Goal: Find specific page/section: Find specific page/section

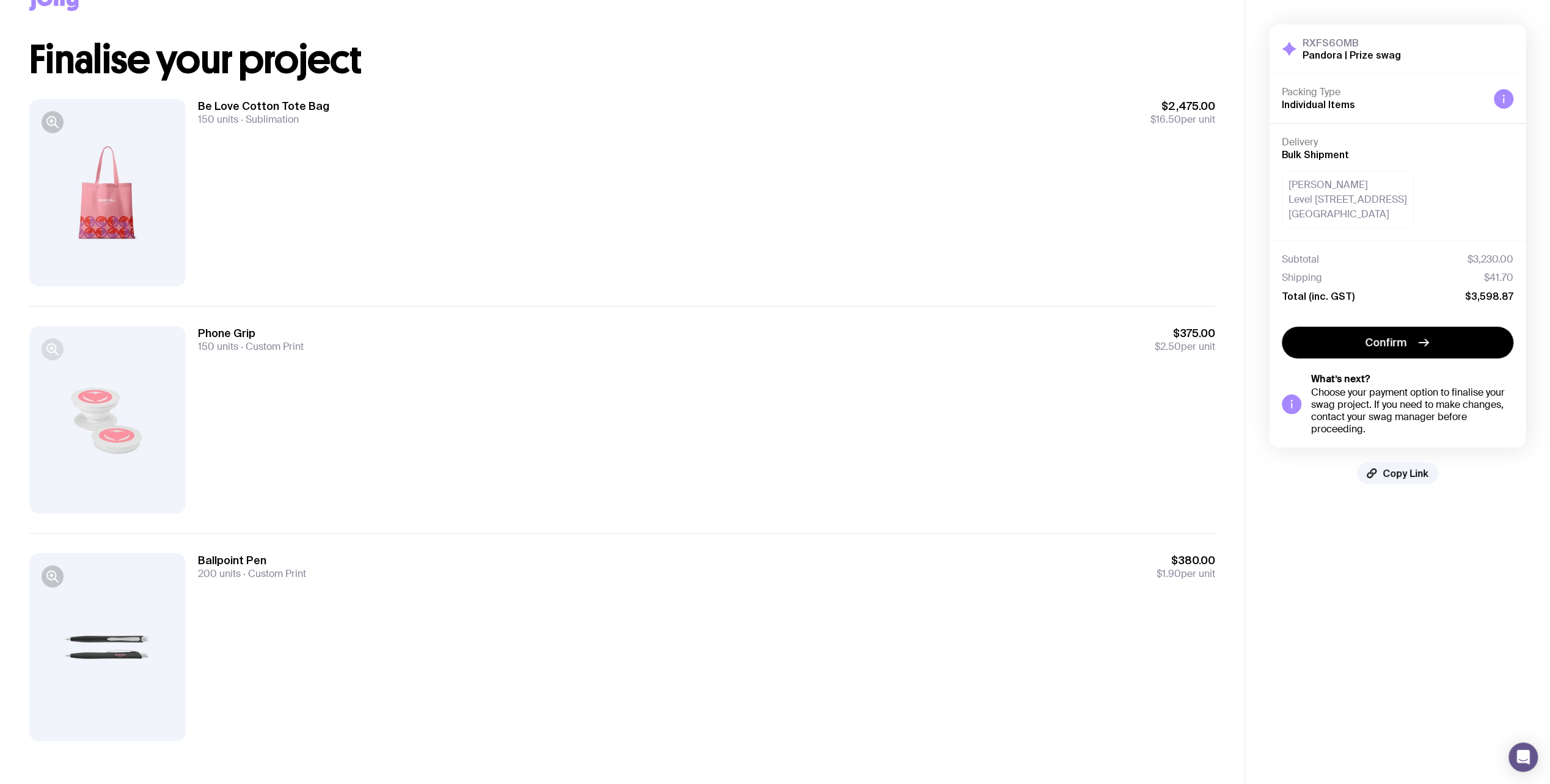
click at [57, 351] on icon "button" at bounding box center [52, 349] width 15 height 15
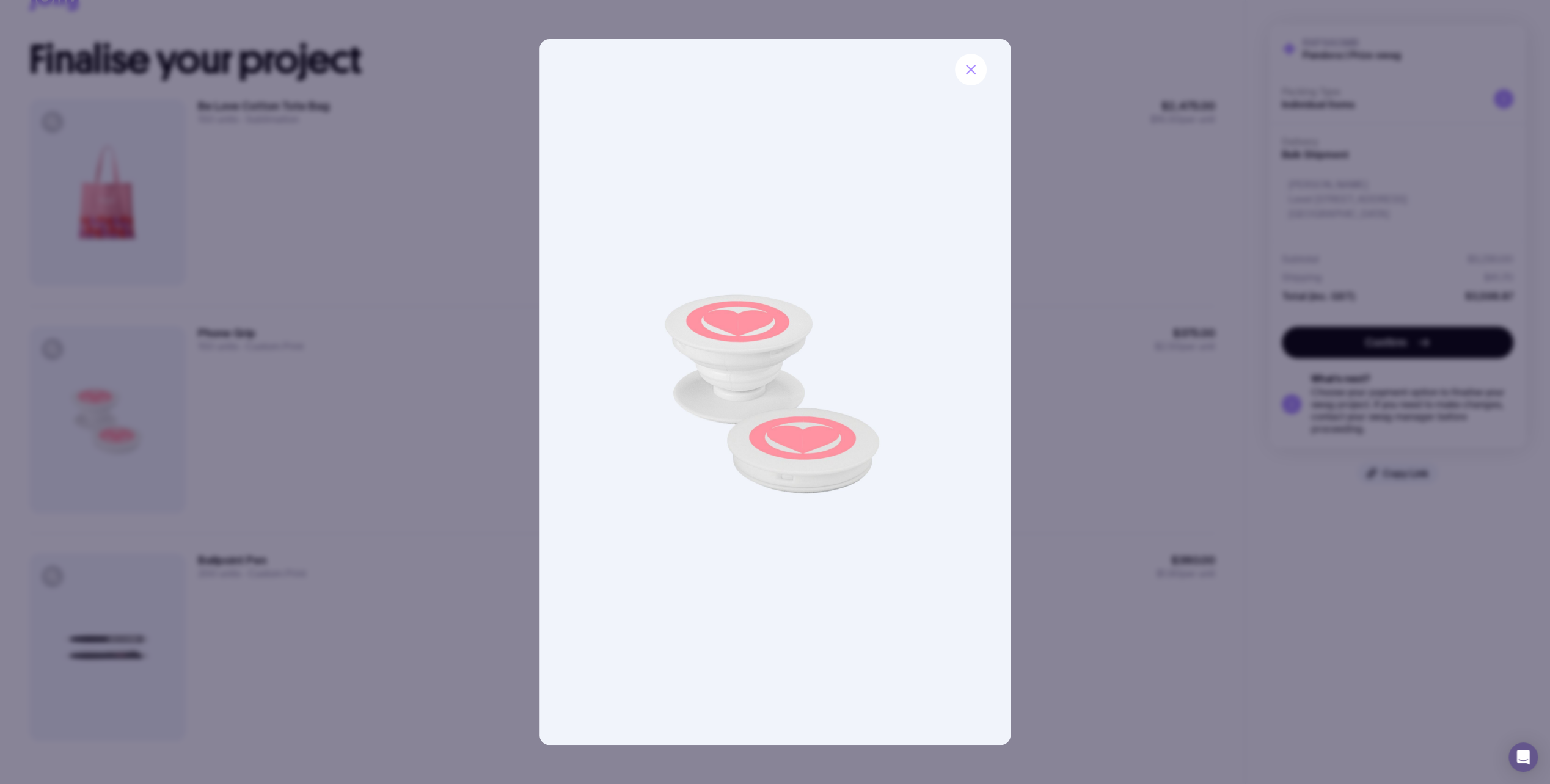
click at [475, 348] on div at bounding box center [775, 392] width 1550 height 784
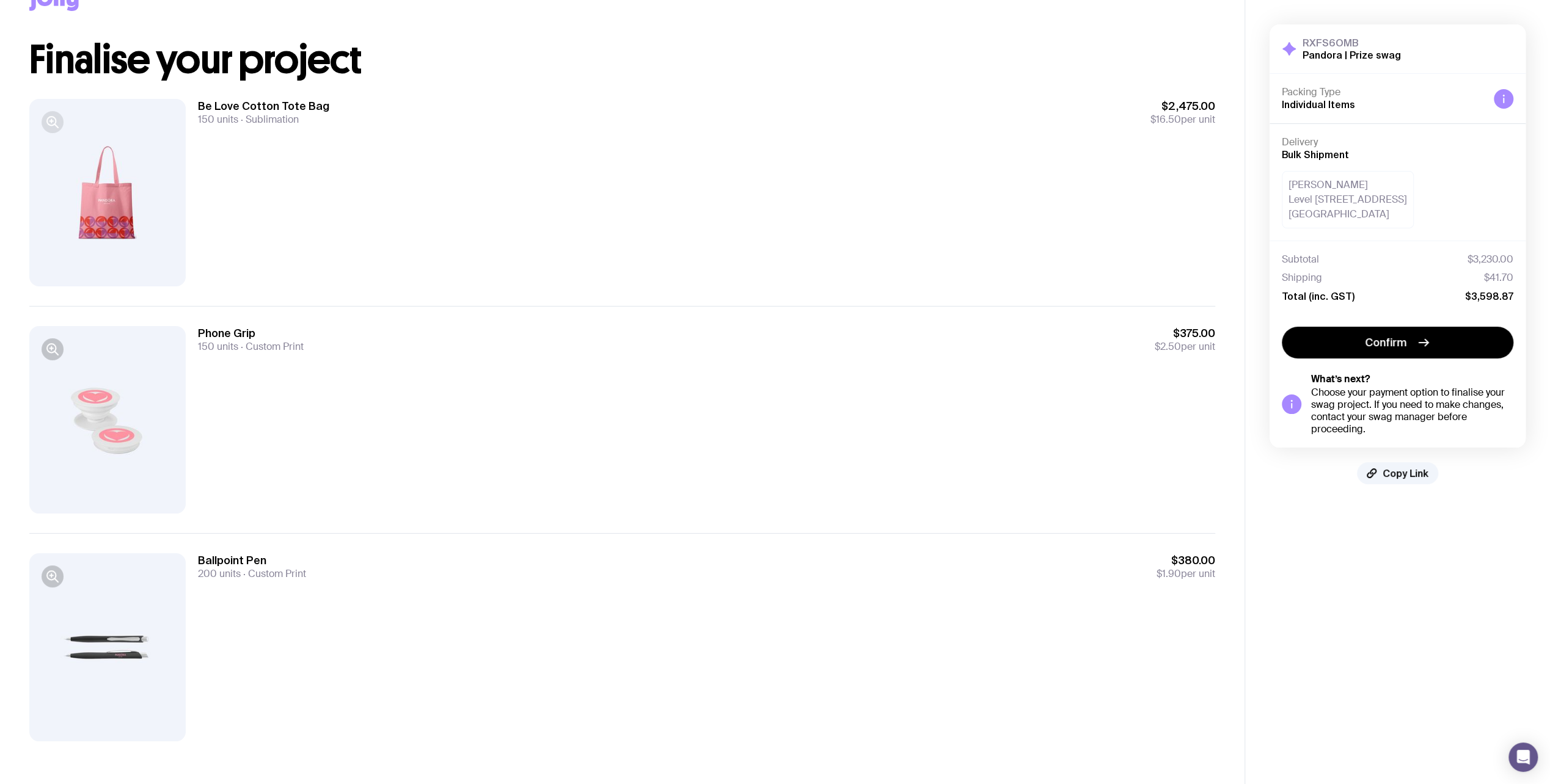
click at [52, 126] on icon "button" at bounding box center [52, 122] width 15 height 15
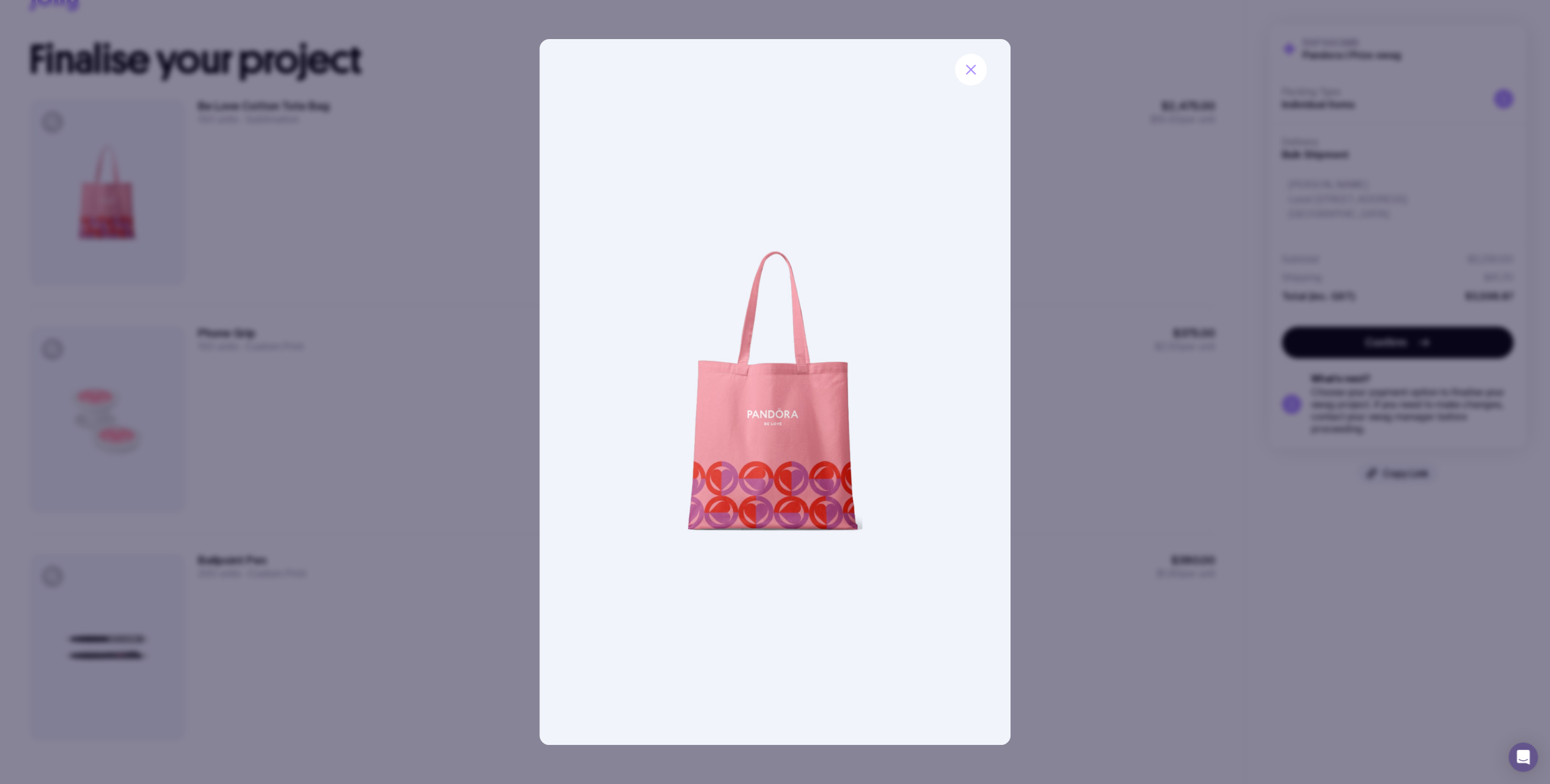
click at [378, 298] on div at bounding box center [775, 392] width 1550 height 784
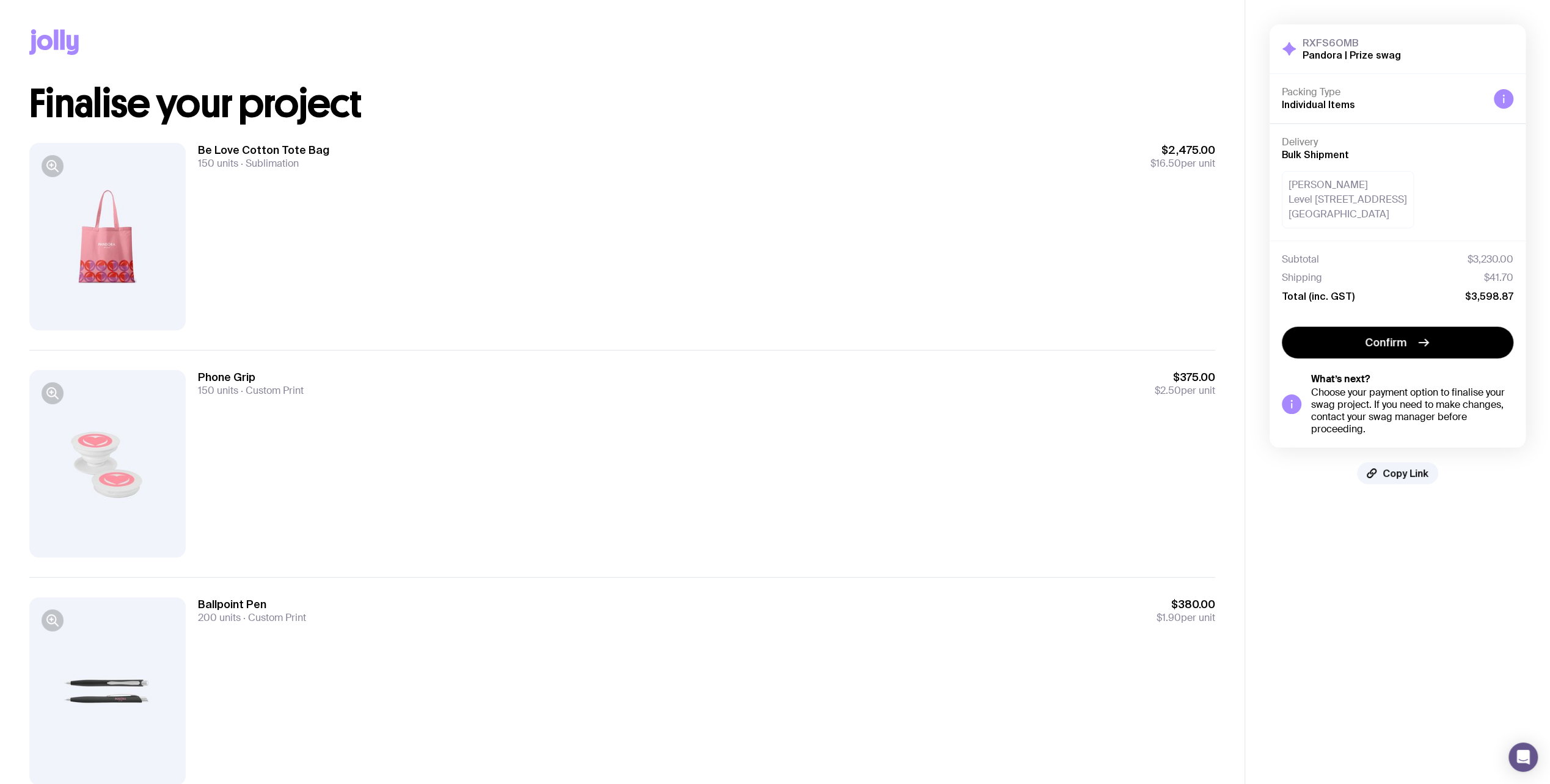
click at [53, 42] on icon at bounding box center [54, 42] width 50 height 26
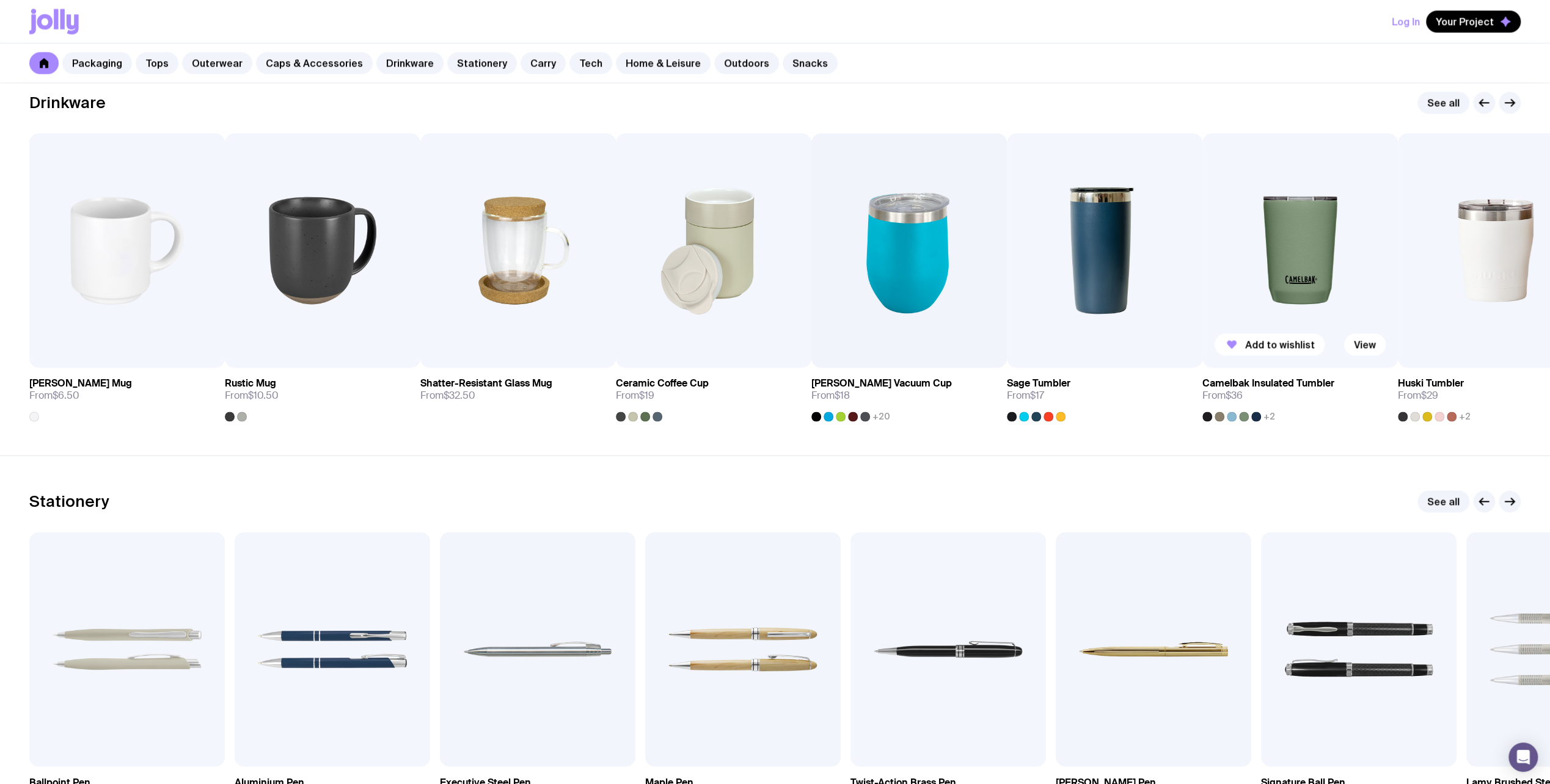
scroll to position [1771, 0]
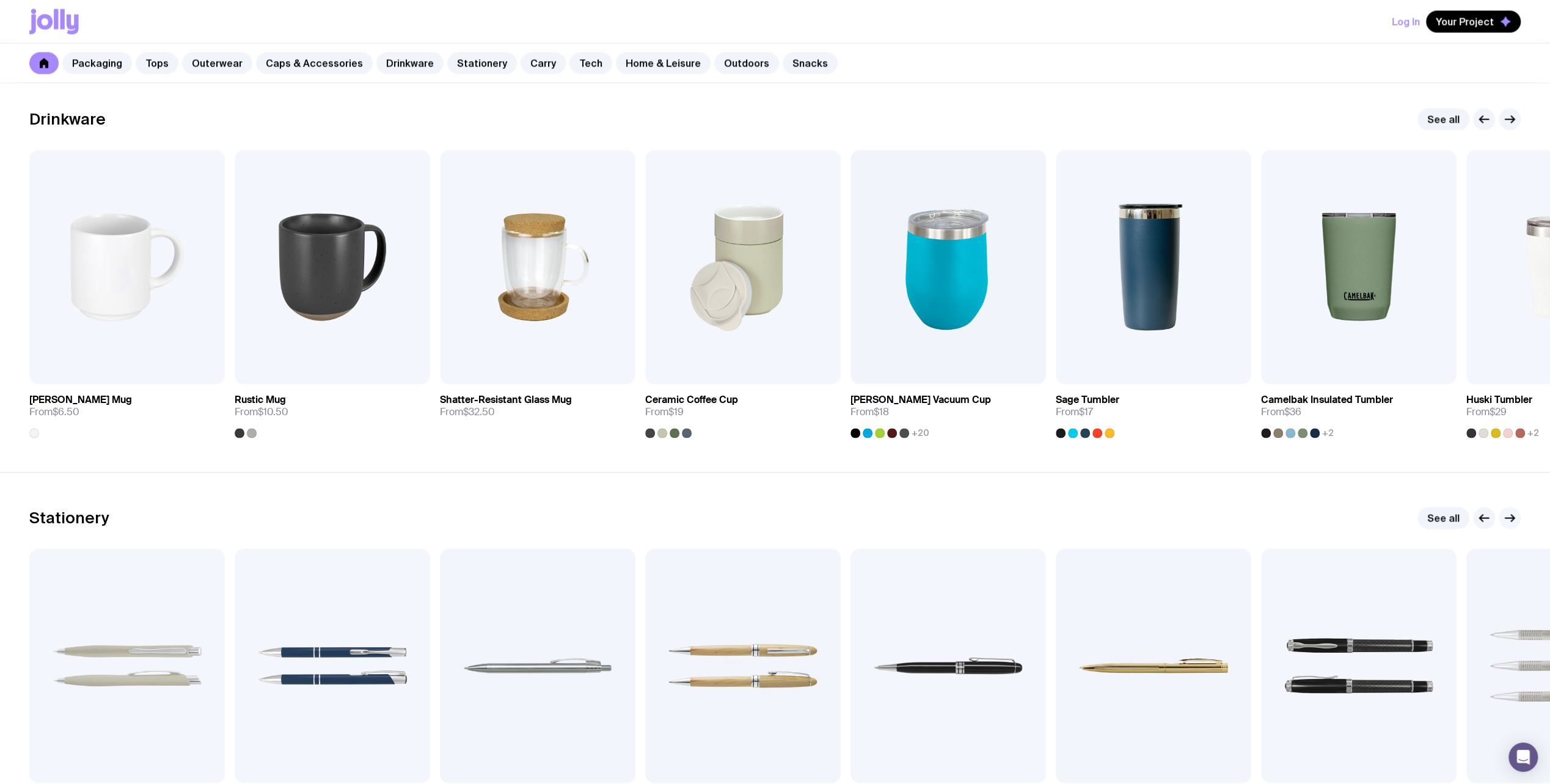
click at [1509, 518] on icon "button" at bounding box center [1510, 518] width 9 height 0
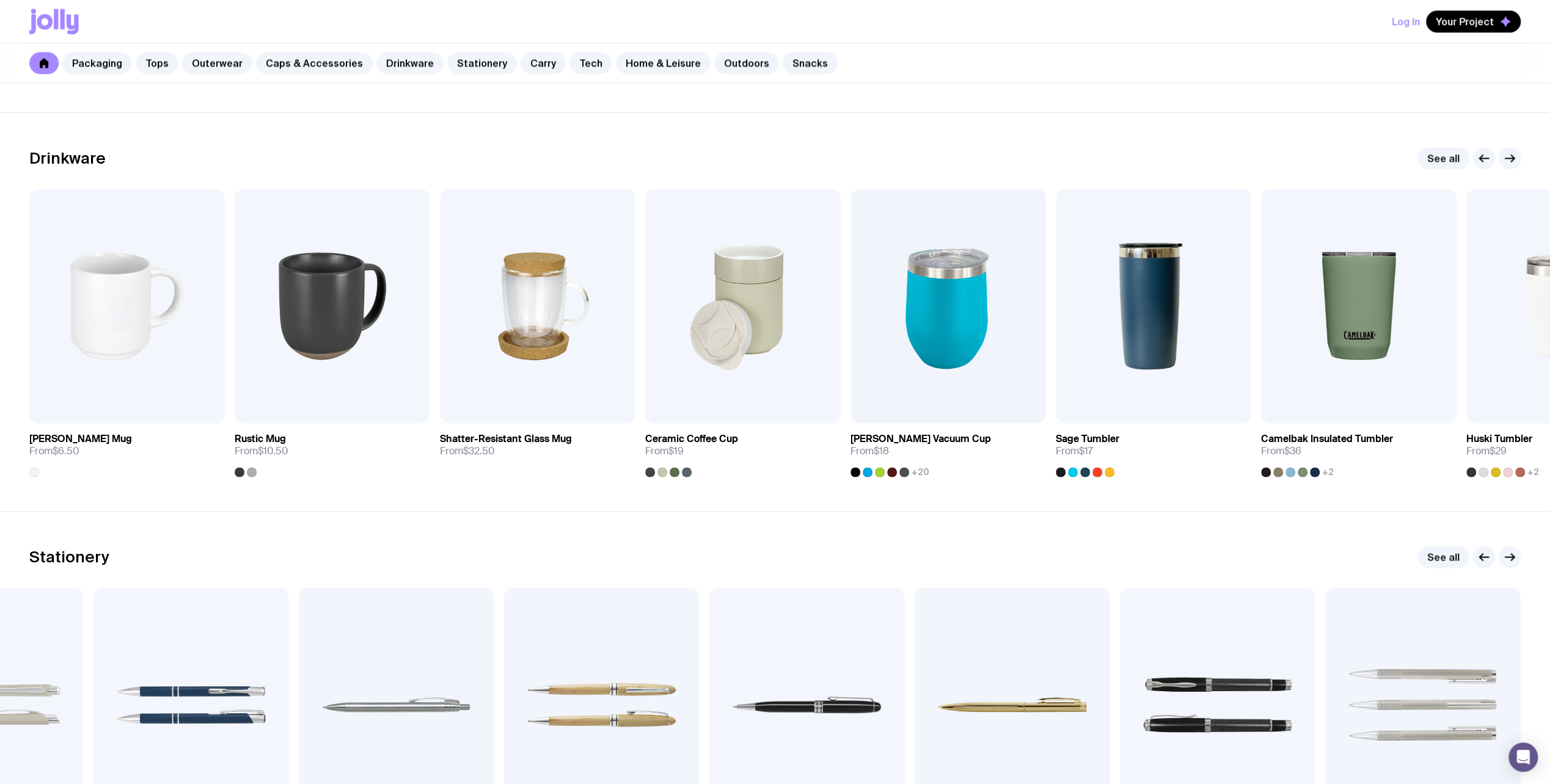
scroll to position [1710, 0]
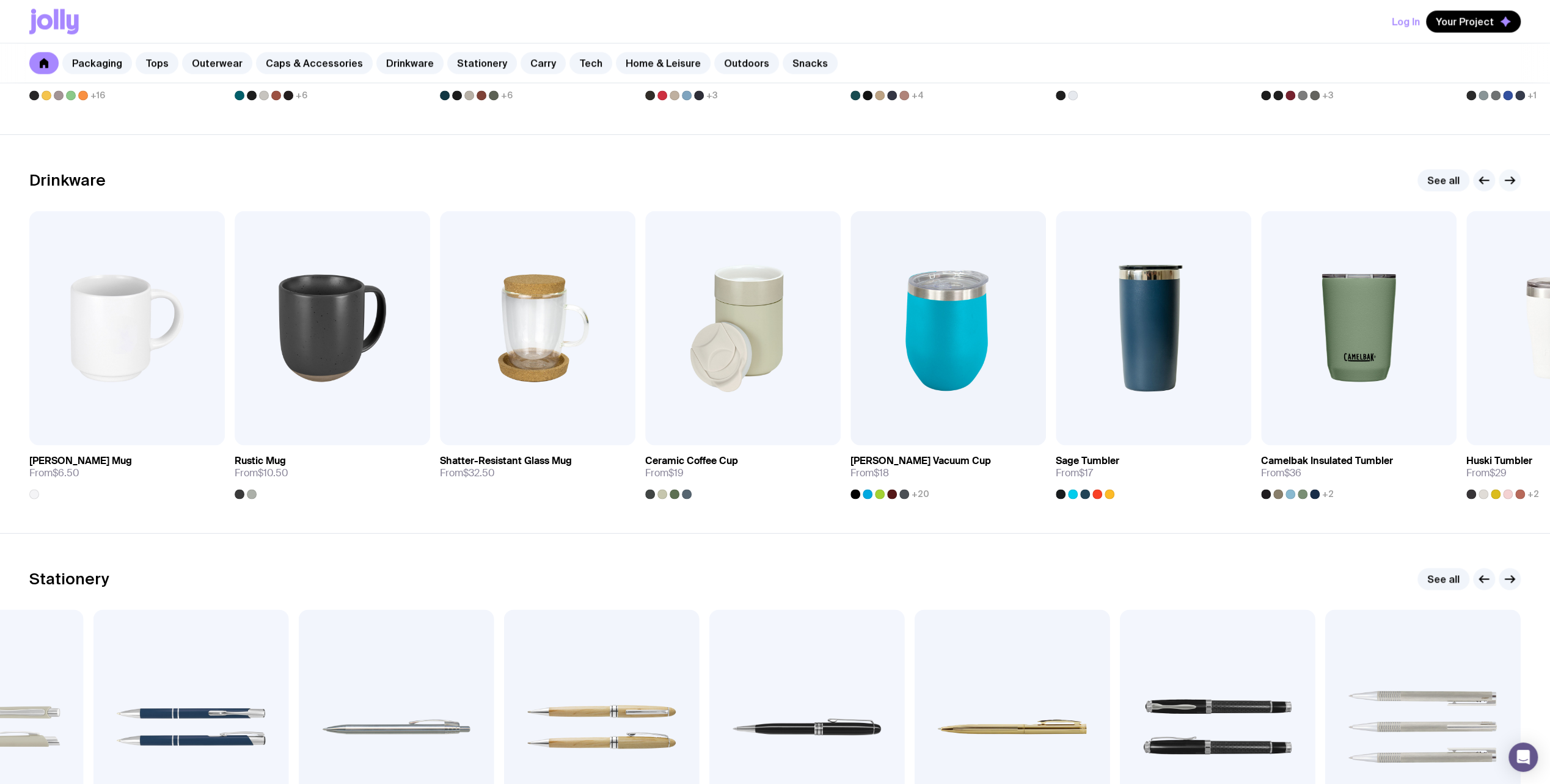
click at [1513, 177] on icon "button" at bounding box center [1512, 180] width 3 height 6
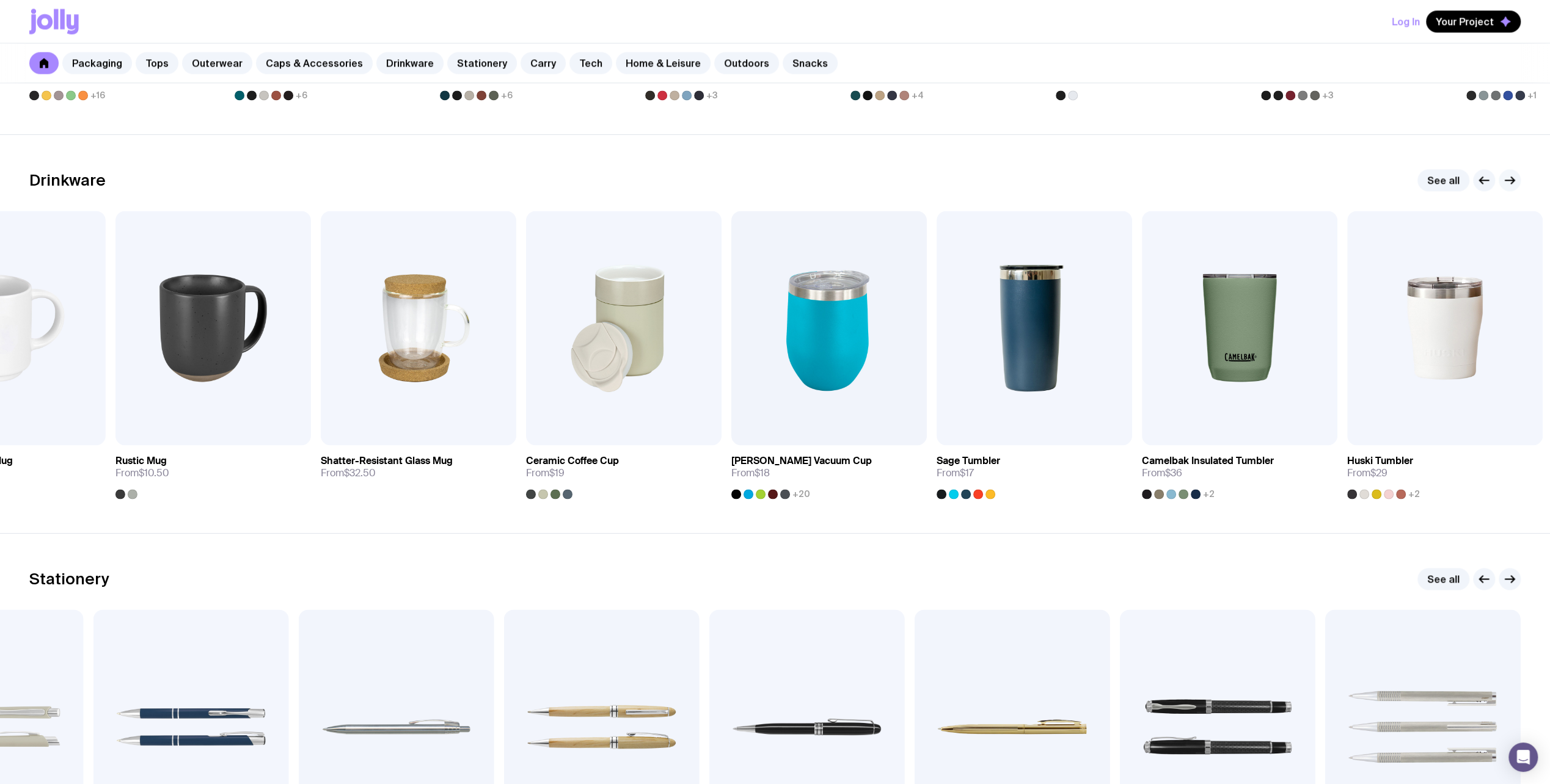
click at [1513, 177] on icon "button" at bounding box center [1509, 180] width 15 height 15
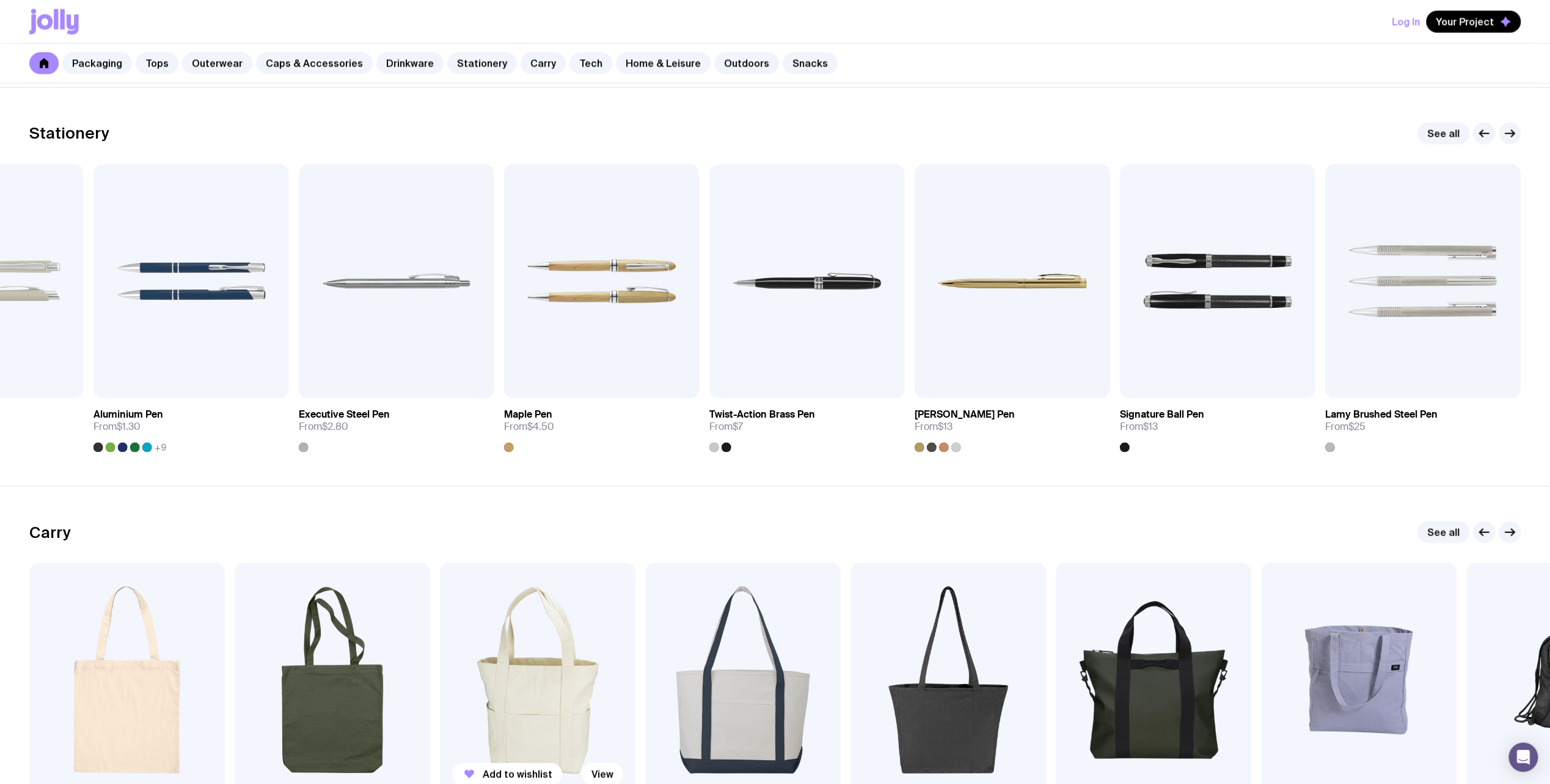
scroll to position [2443, 0]
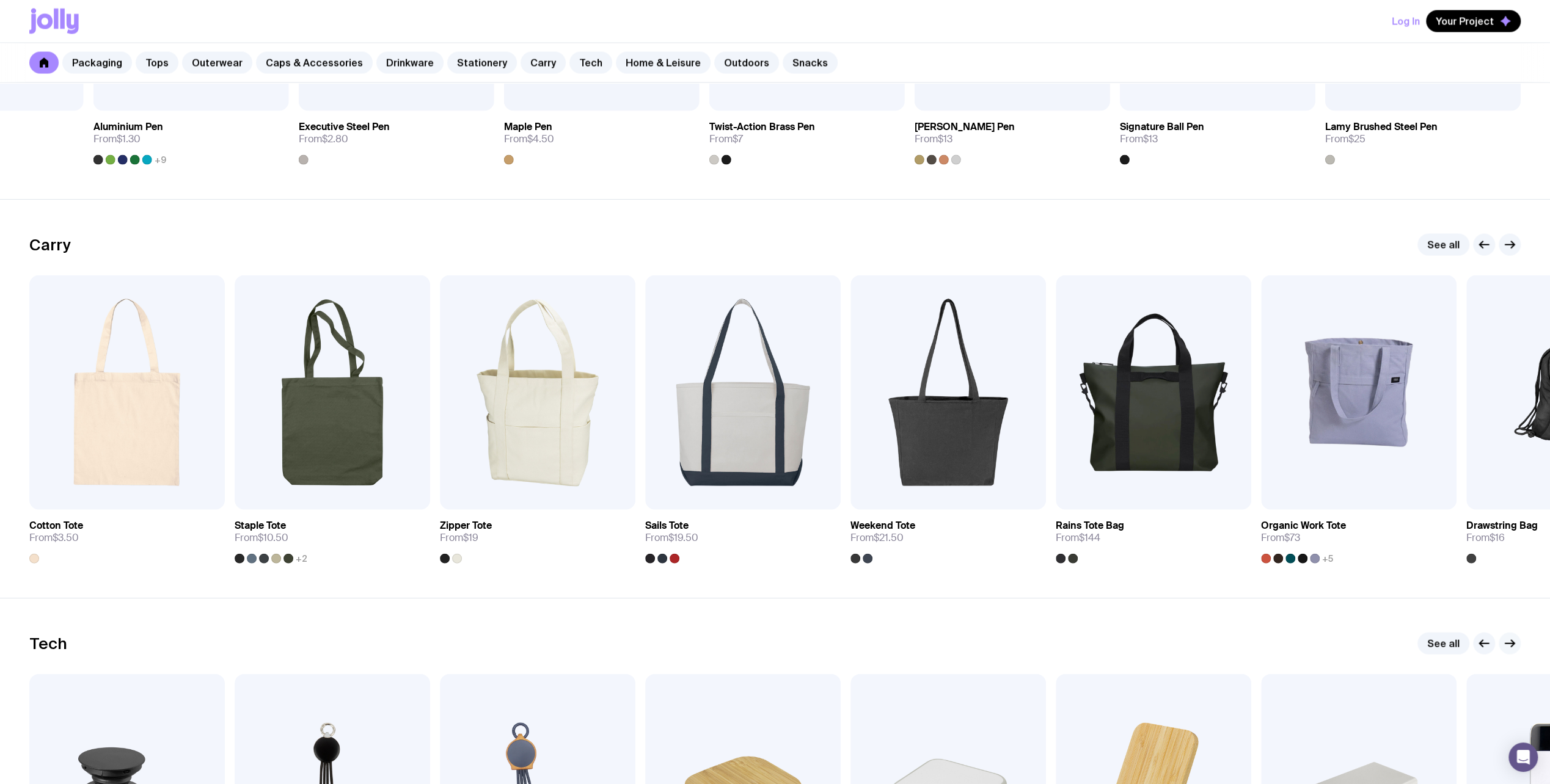
click at [1509, 644] on icon "button" at bounding box center [1510, 644] width 9 height 0
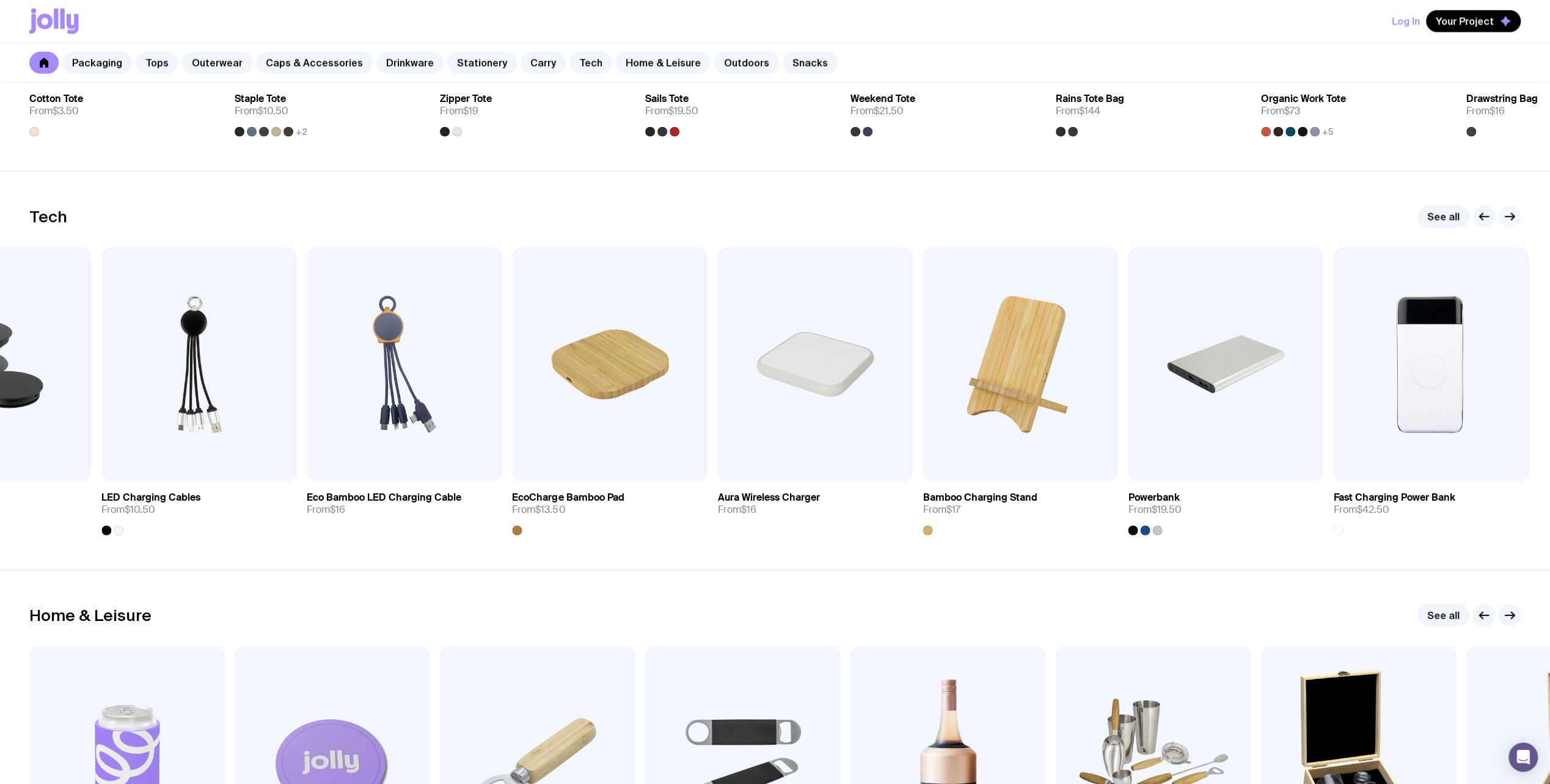
scroll to position [2870, 0]
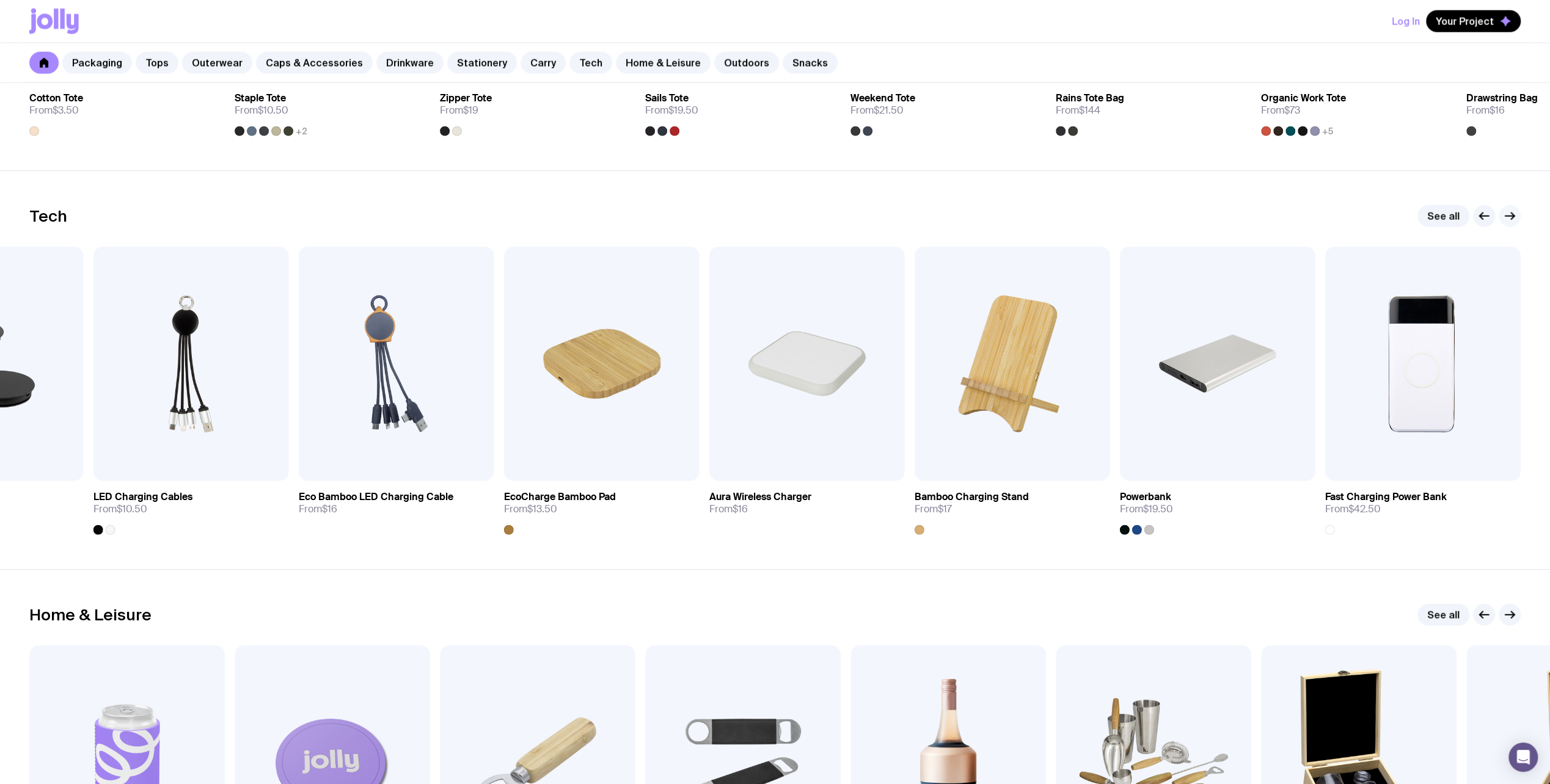
click at [1509, 209] on icon "button" at bounding box center [1509, 216] width 15 height 15
click at [1448, 208] on link "See all" at bounding box center [1443, 216] width 52 height 22
